Goal: Check status: Check status

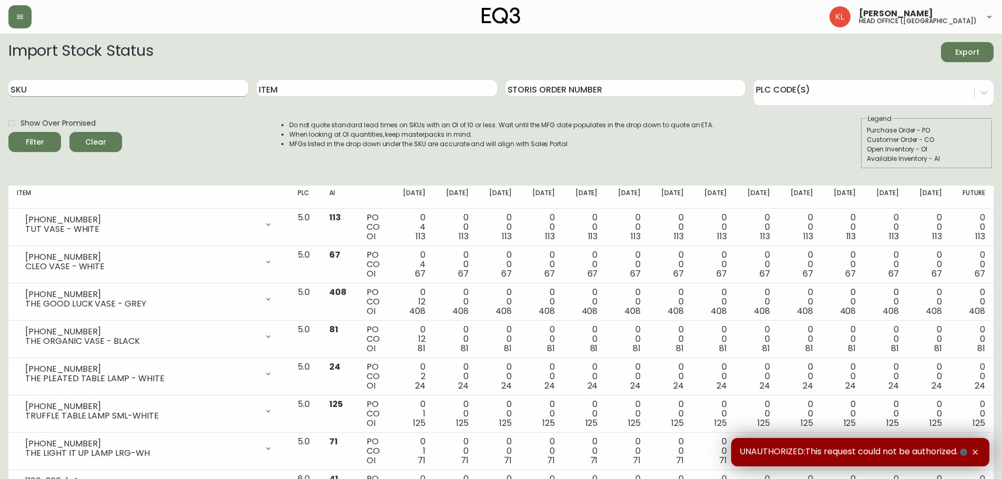
click at [98, 88] on input "SKU" at bounding box center [128, 88] width 240 height 17
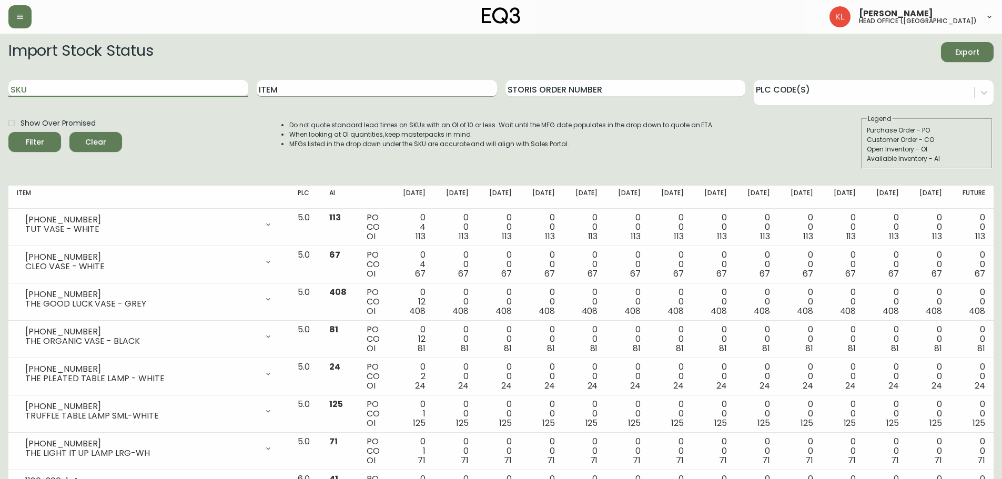
click at [353, 88] on input "Item" at bounding box center [377, 88] width 240 height 17
click at [8, 132] on button "Filter" at bounding box center [34, 142] width 53 height 20
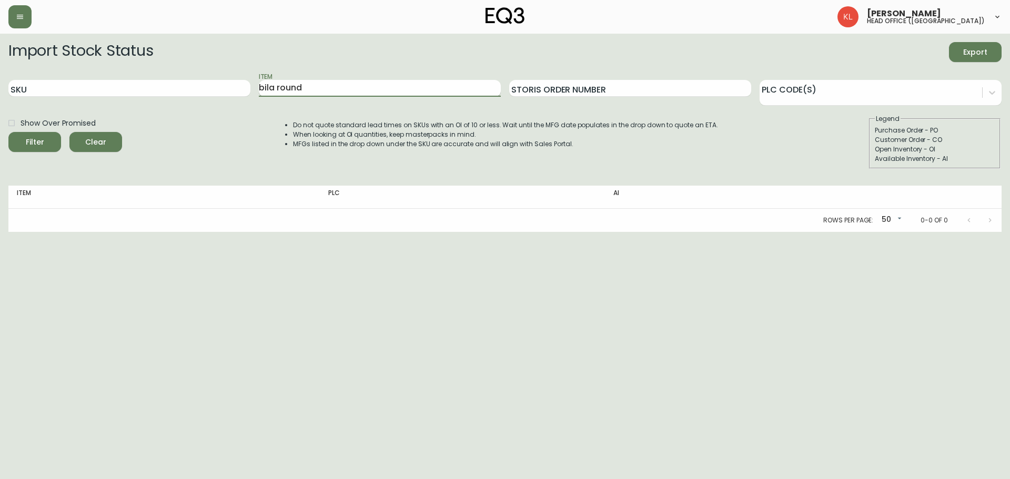
drag, startPoint x: 320, startPoint y: 83, endPoint x: 275, endPoint y: 89, distance: 45.7
click at [275, 89] on input "bila round" at bounding box center [380, 88] width 242 height 17
type input "bila"
click at [8, 132] on button "Filter" at bounding box center [34, 142] width 53 height 20
